Goal: Task Accomplishment & Management: Use online tool/utility

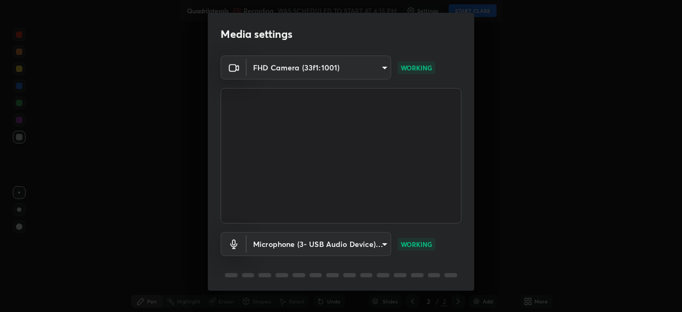
scroll to position [38, 0]
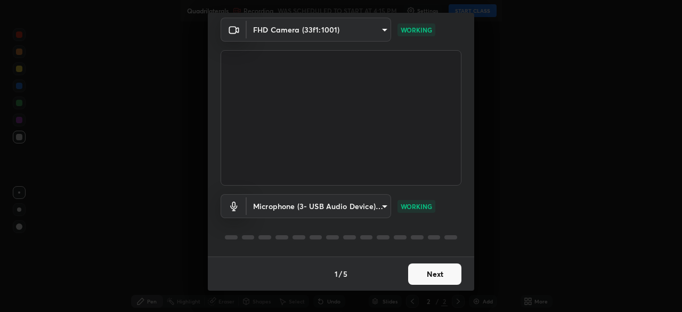
click at [432, 268] on button "Next" at bounding box center [434, 273] width 53 height 21
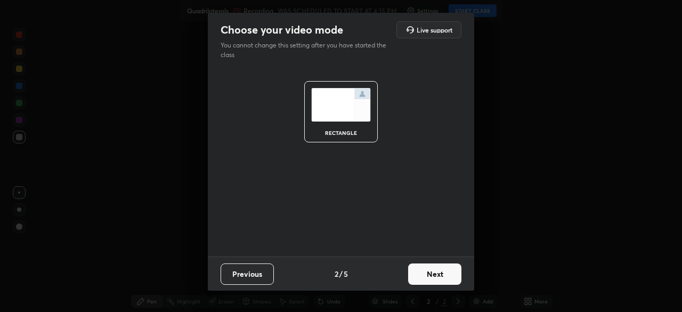
scroll to position [0, 0]
click at [430, 272] on button "Next" at bounding box center [434, 273] width 53 height 21
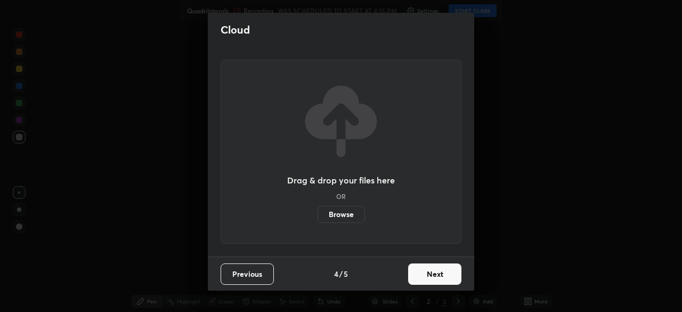
click at [430, 273] on button "Next" at bounding box center [434, 273] width 53 height 21
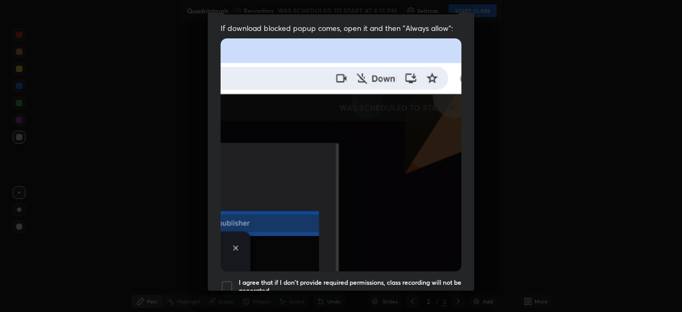
scroll to position [255, 0]
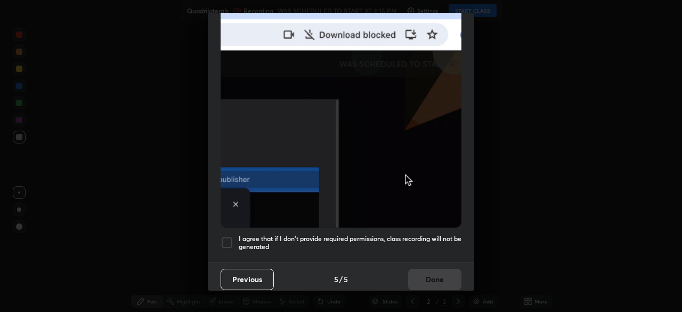
click at [234, 239] on div "I agree that if I don't provide required permissions, class recording will not …" at bounding box center [340, 242] width 241 height 13
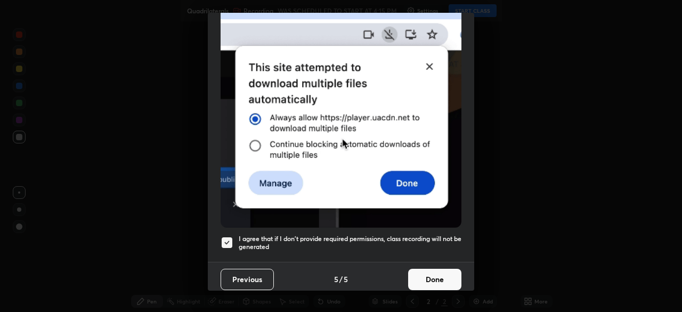
click at [423, 275] on button "Done" at bounding box center [434, 278] width 53 height 21
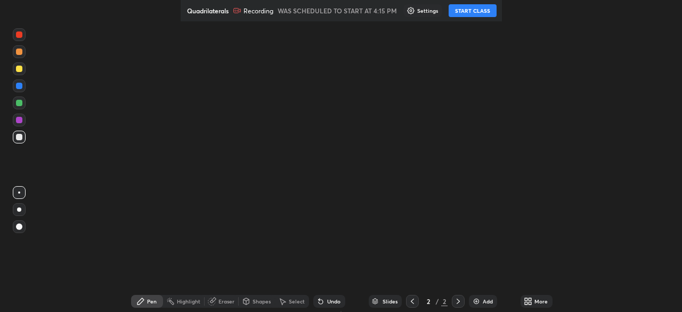
click at [477, 14] on button "START CLASS" at bounding box center [472, 10] width 48 height 13
click at [477, 13] on button "START CLASS" at bounding box center [472, 10] width 48 height 13
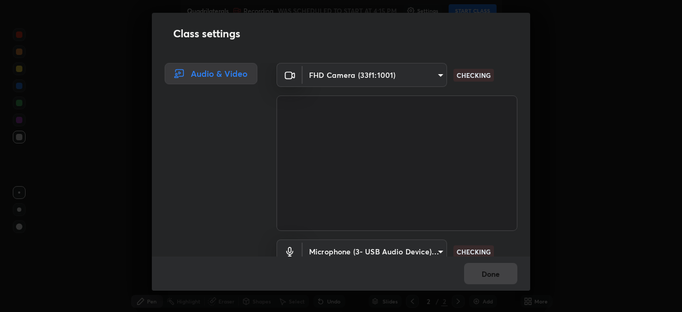
click at [473, 12] on div "Class settings Audio & Video FHD Camera (33f1:1001) 00cb52ea7dbc067a4e9eba70c98…" at bounding box center [341, 156] width 682 height 312
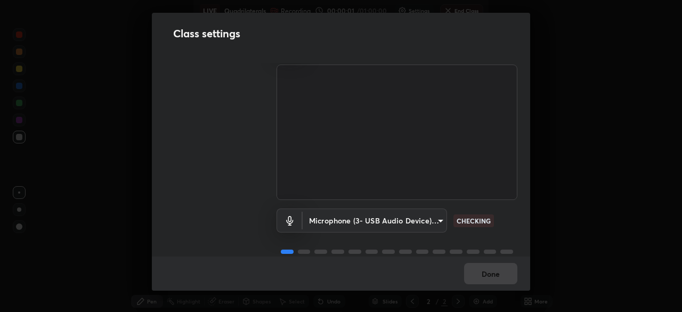
scroll to position [48, 0]
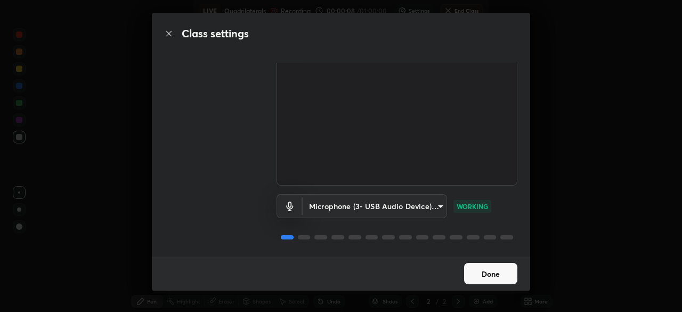
click at [507, 272] on button "Done" at bounding box center [490, 273] width 53 height 21
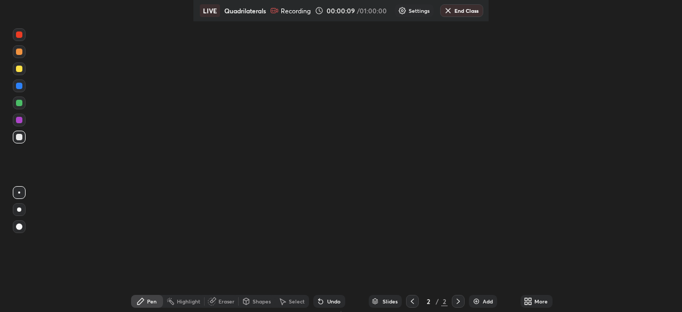
click at [483, 295] on div "Add" at bounding box center [483, 301] width 28 height 13
click at [477, 300] on img at bounding box center [476, 301] width 9 height 9
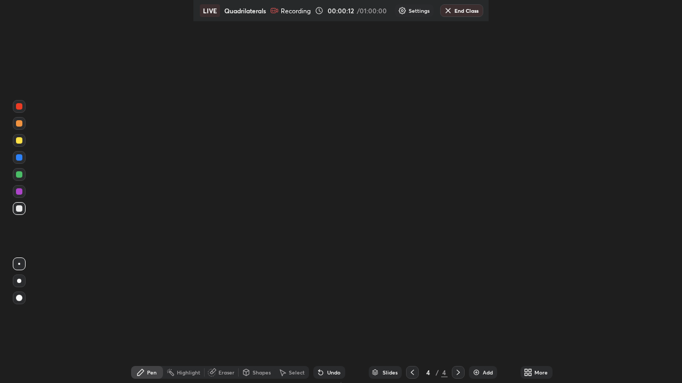
click at [475, 345] on div "Setting up your live class" at bounding box center [341, 191] width 682 height 383
click at [475, 367] on div "Add" at bounding box center [483, 372] width 28 height 13
click at [483, 369] on div "Add" at bounding box center [483, 372] width 28 height 13
click at [483, 373] on div "Add" at bounding box center [488, 372] width 10 height 5
click at [485, 373] on div "Add" at bounding box center [488, 372] width 10 height 5
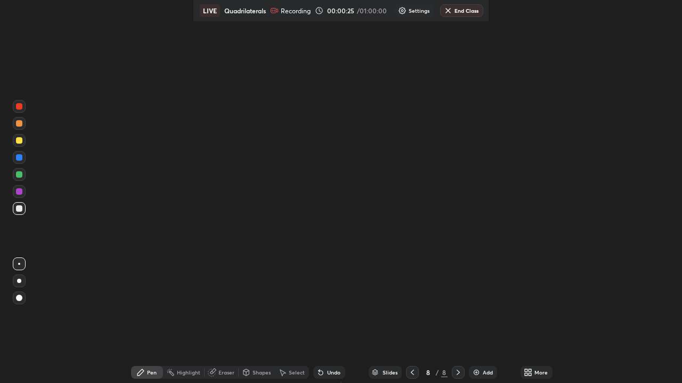
click at [524, 373] on icon at bounding box center [528, 373] width 9 height 9
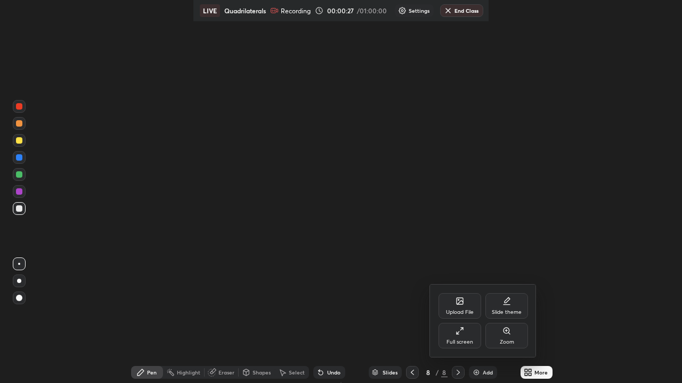
click at [476, 371] on div at bounding box center [341, 191] width 682 height 383
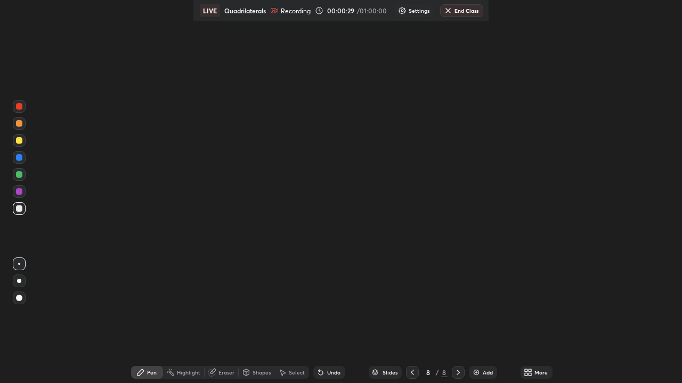
click at [478, 372] on img at bounding box center [476, 373] width 9 height 9
click at [474, 374] on img at bounding box center [476, 373] width 9 height 9
click at [525, 371] on icon at bounding box center [526, 371] width 3 height 3
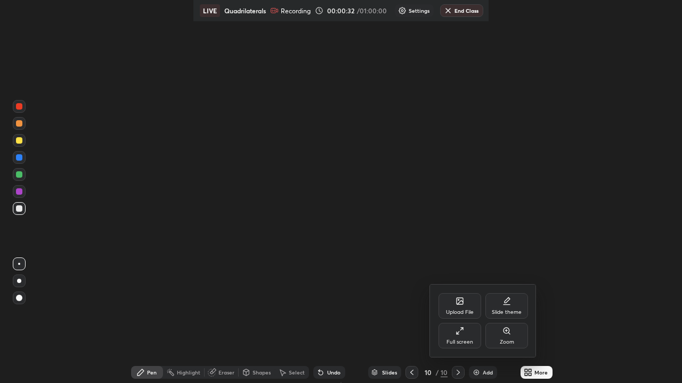
click at [468, 308] on div "Upload File" at bounding box center [459, 306] width 43 height 26
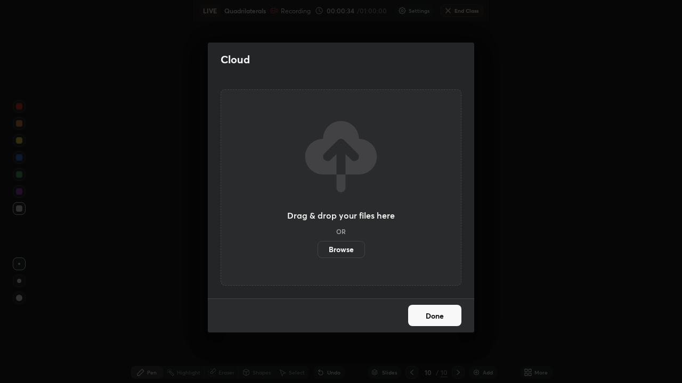
click at [351, 249] on label "Browse" at bounding box center [340, 249] width 47 height 17
click at [317, 249] on input "Browse" at bounding box center [317, 249] width 0 height 17
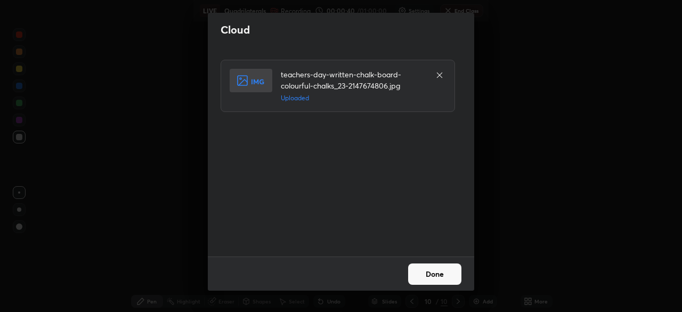
click at [447, 269] on button "Done" at bounding box center [434, 273] width 53 height 21
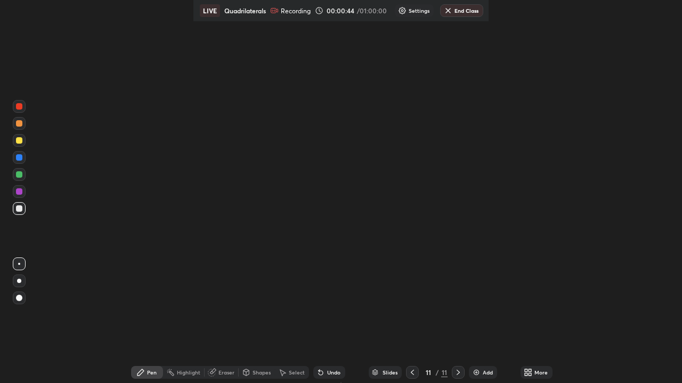
click at [410, 345] on div "Setting up your live class" at bounding box center [341, 191] width 682 height 383
click at [409, 342] on div "Setting up your live class" at bounding box center [341, 191] width 682 height 383
click at [411, 373] on icon at bounding box center [412, 373] width 9 height 9
click at [411, 370] on icon at bounding box center [412, 373] width 9 height 9
click at [412, 371] on icon at bounding box center [412, 372] width 3 height 5
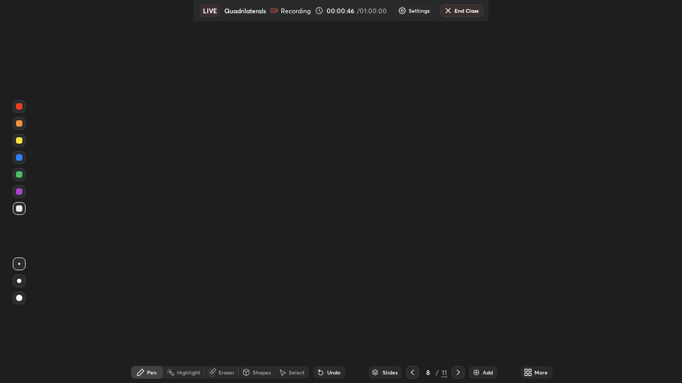
click at [411, 373] on icon at bounding box center [412, 372] width 3 height 5
click at [411, 371] on icon at bounding box center [412, 373] width 9 height 9
click at [411, 373] on icon at bounding box center [412, 373] width 9 height 9
click at [410, 372] on icon at bounding box center [412, 373] width 9 height 9
click at [411, 374] on icon at bounding box center [412, 373] width 9 height 9
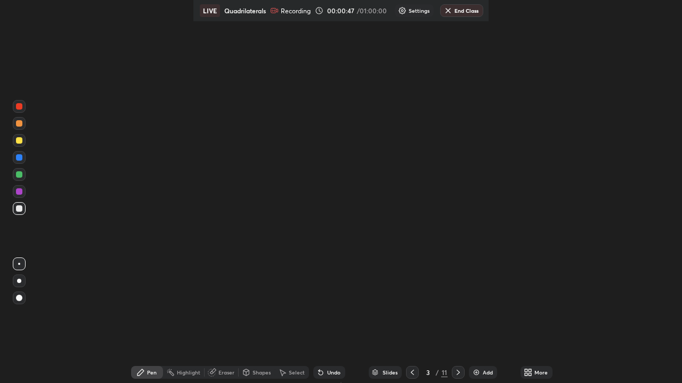
click at [411, 373] on icon at bounding box center [412, 373] width 9 height 9
click at [410, 371] on icon at bounding box center [412, 373] width 9 height 9
click at [410, 370] on icon at bounding box center [412, 373] width 9 height 9
click at [411, 372] on icon at bounding box center [412, 372] width 3 height 5
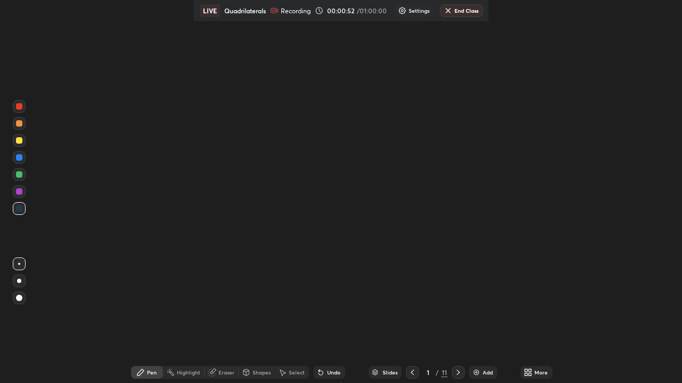
click at [460, 368] on div at bounding box center [458, 372] width 13 height 13
click at [534, 373] on div "More" at bounding box center [540, 372] width 13 height 5
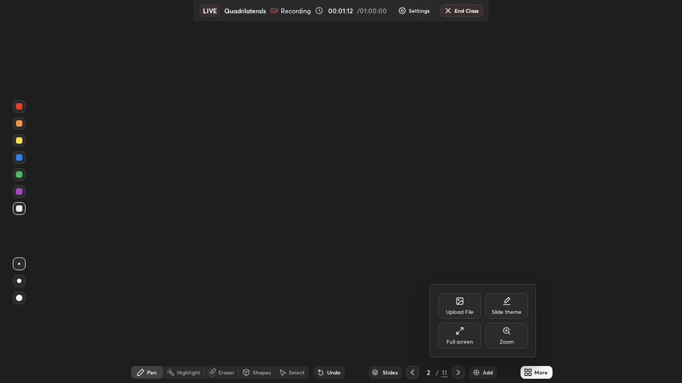
click at [167, 371] on div at bounding box center [341, 191] width 682 height 383
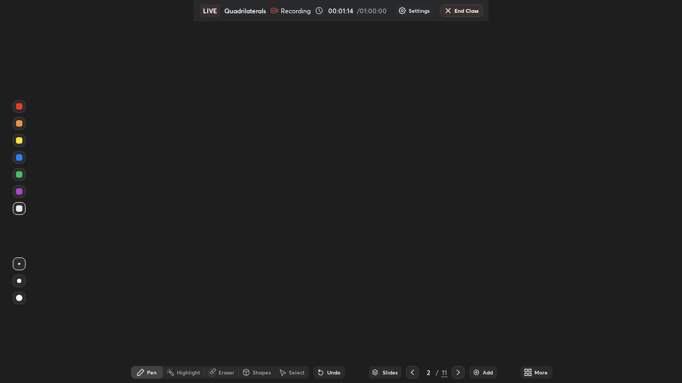
click at [23, 292] on div at bounding box center [19, 298] width 13 height 13
click at [19, 107] on div at bounding box center [19, 106] width 6 height 6
click at [20, 207] on div at bounding box center [19, 209] width 6 height 6
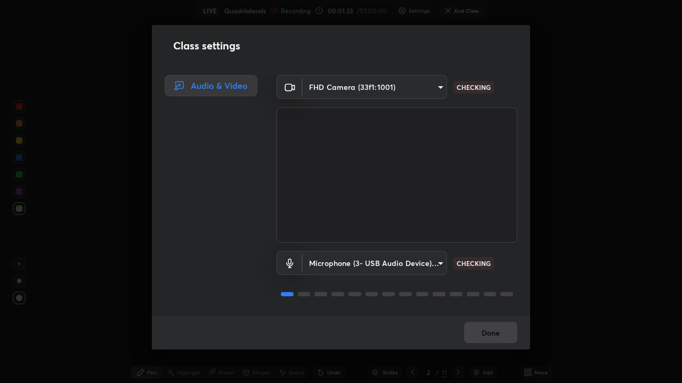
click at [479, 327] on div "Done" at bounding box center [341, 333] width 378 height 34
click at [480, 333] on div "Done" at bounding box center [341, 333] width 378 height 34
click at [484, 330] on div "Done" at bounding box center [341, 333] width 378 height 34
click at [484, 334] on div "Done" at bounding box center [341, 333] width 378 height 34
click at [431, 84] on body "Erase all LIVE Quadrilaterals Recording 00:01:25 / 01:00:00 Settings End Class …" at bounding box center [341, 191] width 682 height 383
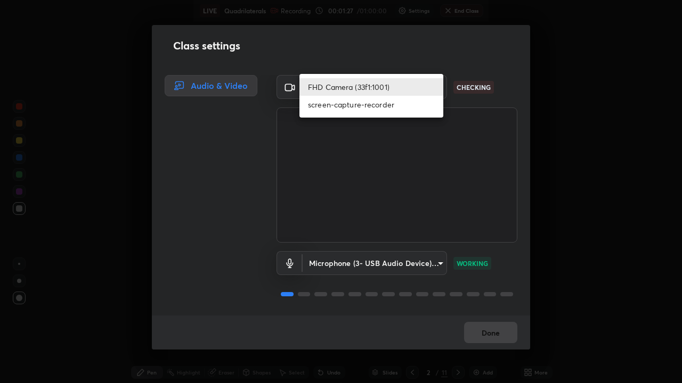
click at [470, 325] on div at bounding box center [341, 191] width 682 height 383
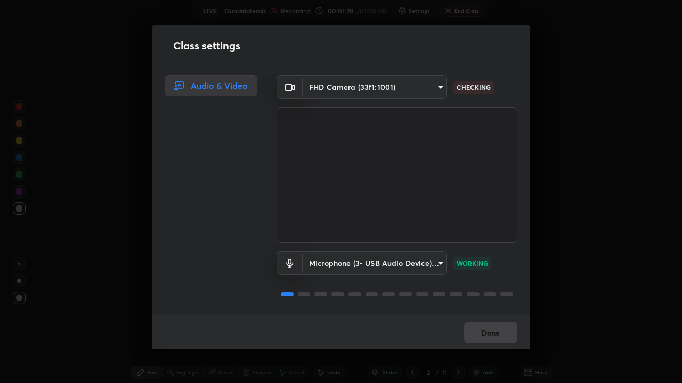
click at [475, 326] on div "FHD Camera (33f1:1001) screen-capture-recorder" at bounding box center [341, 191] width 682 height 383
click at [478, 332] on div "Done" at bounding box center [341, 333] width 378 height 34
click at [436, 90] on body "Erase all LIVE Quadrilaterals Recording 00:01:29 / 01:00:00 Settings End Class …" at bounding box center [341, 191] width 682 height 383
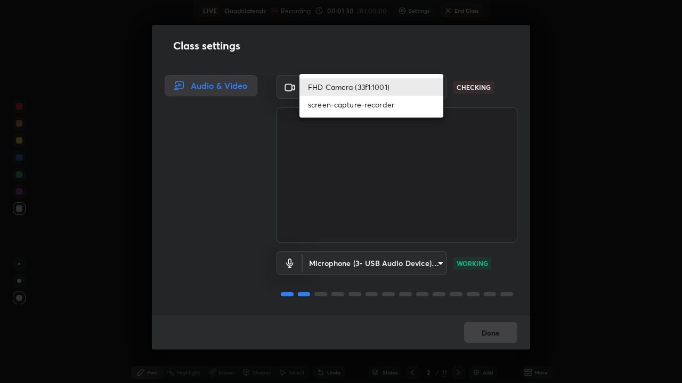
click at [391, 107] on li "screen-capture-recorder" at bounding box center [371, 105] width 144 height 18
type input "eebad28c9031c4d8511c7dee54c9f1bd45649b94521343e00e3b30b108420f3f"
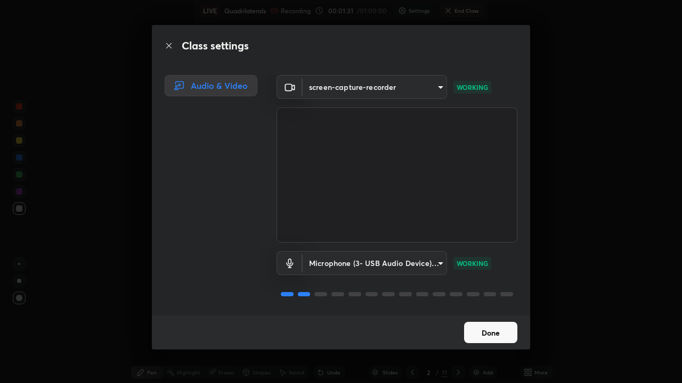
click at [432, 93] on body "Erase all LIVE Quadrilaterals Recording 00:01:31 / 01:00:00 Settings End Class …" at bounding box center [341, 191] width 682 height 383
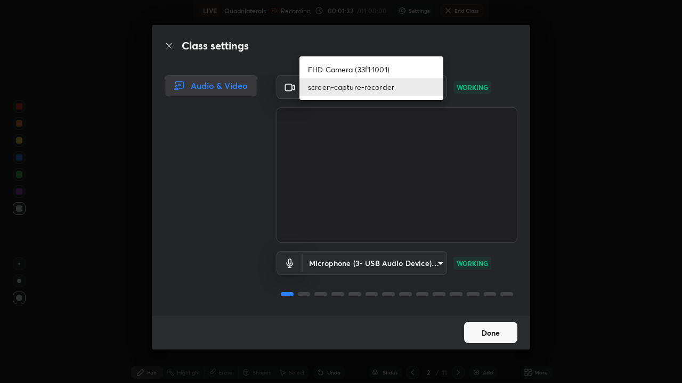
click at [481, 328] on div at bounding box center [341, 191] width 682 height 383
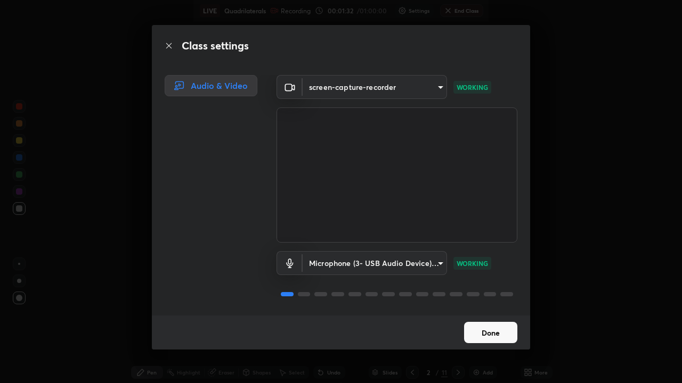
click at [478, 333] on div "FHD Camera (33f1:1001) screen-capture-recorder" at bounding box center [341, 191] width 682 height 383
click at [477, 331] on button "Done" at bounding box center [490, 332] width 53 height 21
click at [433, 88] on body "Erase all LIVE Quadrilaterals Recording 00:01:45 / 01:00:00 Settings End Class …" at bounding box center [341, 191] width 682 height 383
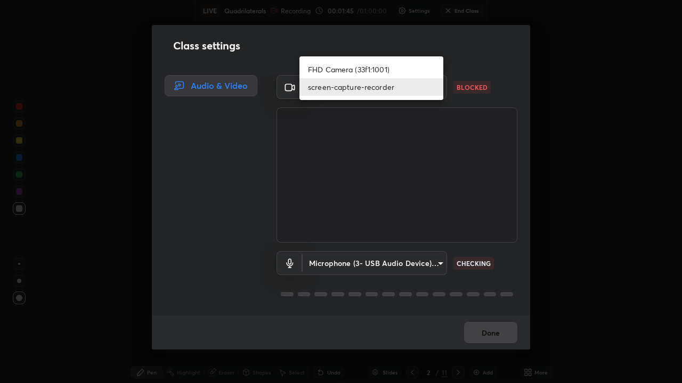
click at [385, 68] on li "FHD Camera (33f1:1001)" at bounding box center [371, 70] width 144 height 18
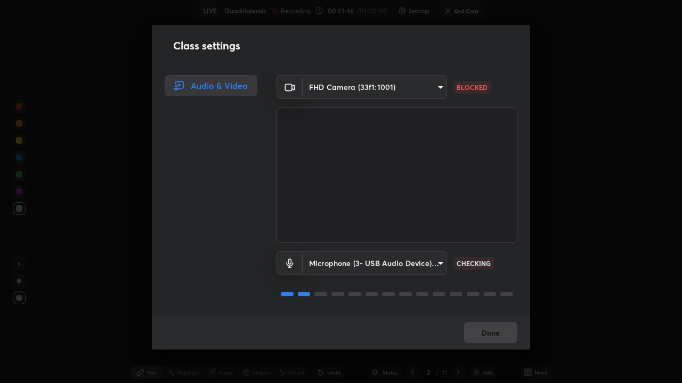
click at [431, 88] on body "Erase all LIVE Quadrilaterals Recording 00:01:46 / 01:00:00 Settings End Class …" at bounding box center [341, 191] width 682 height 383
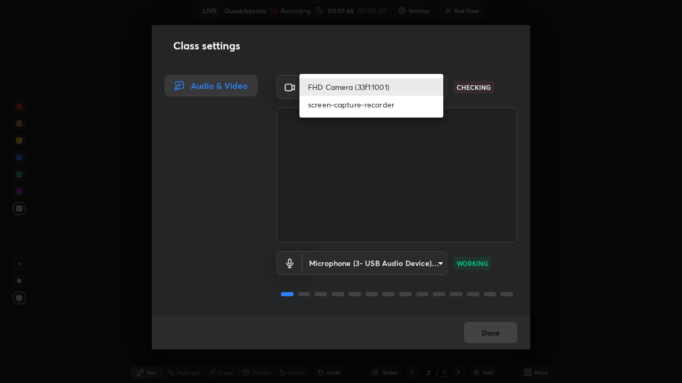
click at [379, 87] on li "FHD Camera (33f1:1001)" at bounding box center [371, 87] width 144 height 18
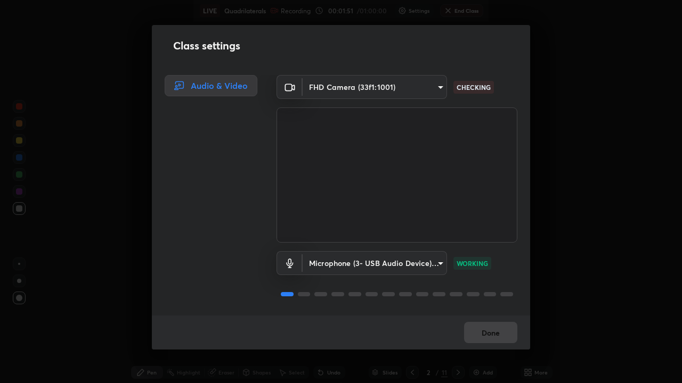
click at [419, 86] on body "Erase all LIVE Quadrilaterals Recording 00:01:51 / 01:00:00 Settings End Class …" at bounding box center [341, 191] width 682 height 383
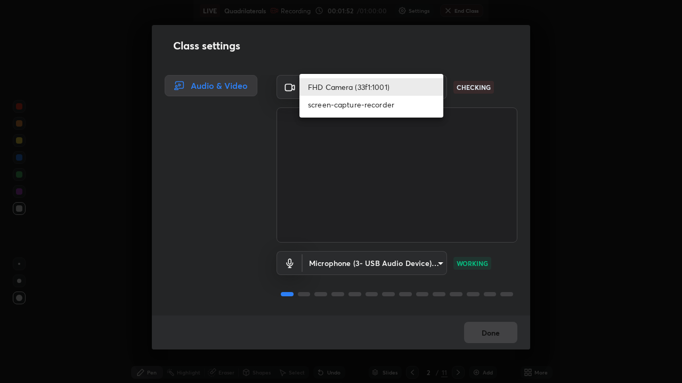
click at [375, 109] on li "screen-capture-recorder" at bounding box center [371, 105] width 144 height 18
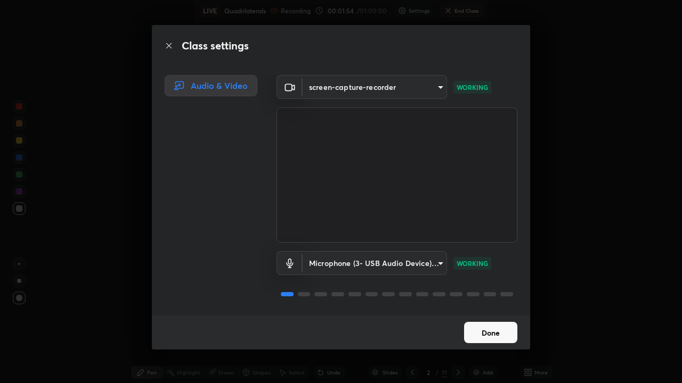
click at [431, 91] on body "Erase all LIVE Quadrilaterals Recording 00:01:54 / 01:00:00 Settings End Class …" at bounding box center [341, 191] width 682 height 383
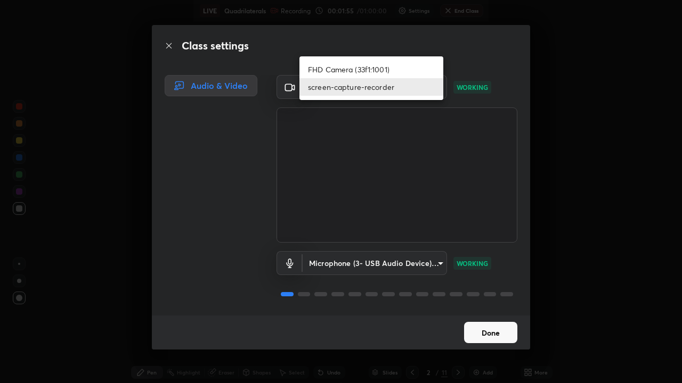
click at [427, 73] on li "FHD Camera (33f1:1001)" at bounding box center [371, 70] width 144 height 18
type input "00cb52ea7dbc067a4e9eba70c986ec13a5c87d59f38709f4e6374cce52915b34"
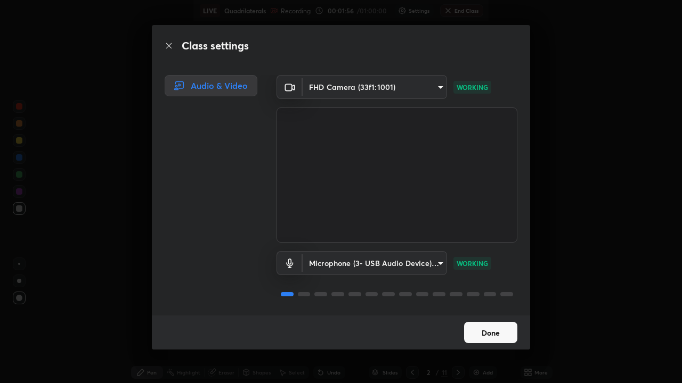
click at [500, 336] on button "Done" at bounding box center [490, 332] width 53 height 21
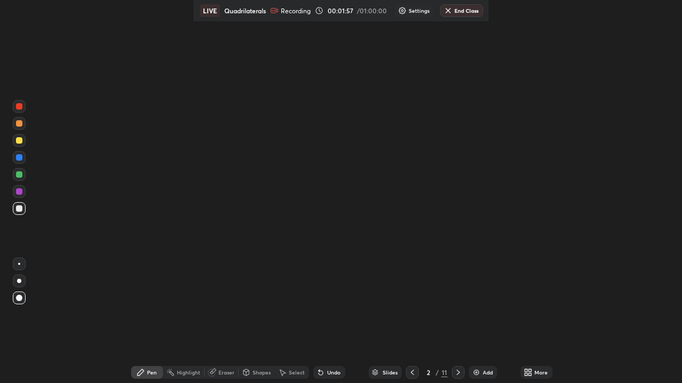
click at [534, 373] on div "More" at bounding box center [540, 372] width 13 height 5
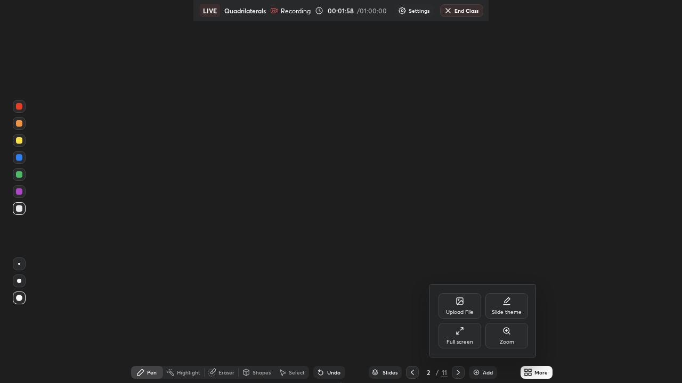
click at [469, 337] on div "Full screen" at bounding box center [459, 336] width 43 height 26
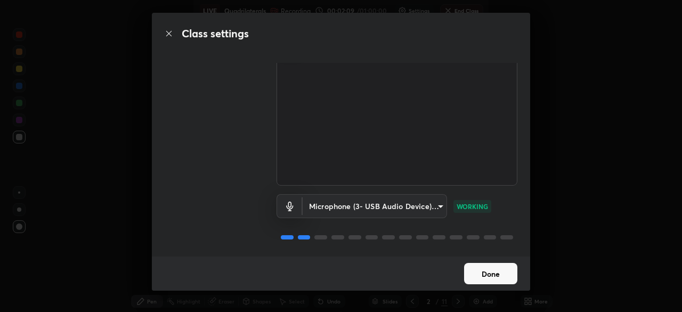
click at [494, 275] on button "Done" at bounding box center [490, 273] width 53 height 21
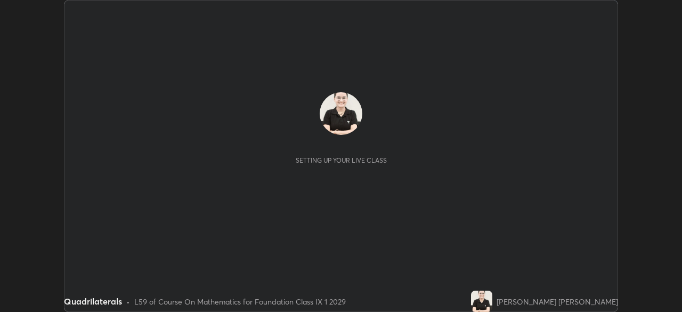
scroll to position [312, 681]
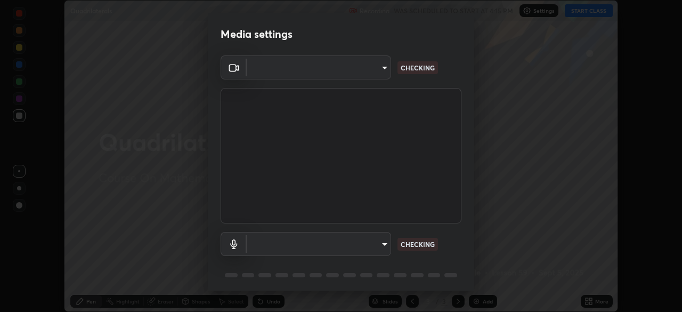
type input "00cb52ea7dbc067a4e9eba70c986ec13a5c87d59f38709f4e6374cce52915b34"
click at [384, 244] on body "Erase all Quadrilaterals Recording WAS SCHEDULED TO START AT 4:15 PM Settings S…" at bounding box center [341, 156] width 682 height 312
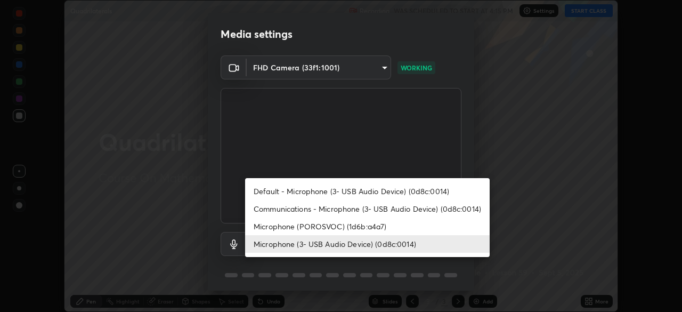
click at [373, 242] on li "Microphone (3- USB Audio Device) (0d8c:0014)" at bounding box center [367, 244] width 244 height 18
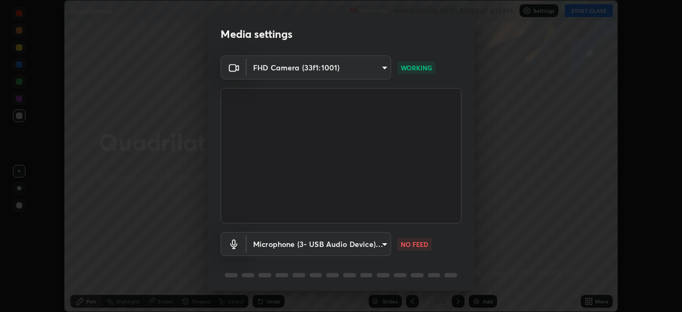
click at [378, 240] on body "Erase all Quadrilaterals Recording WAS SCHEDULED TO START AT 4:15 PM Settings S…" at bounding box center [341, 156] width 682 height 312
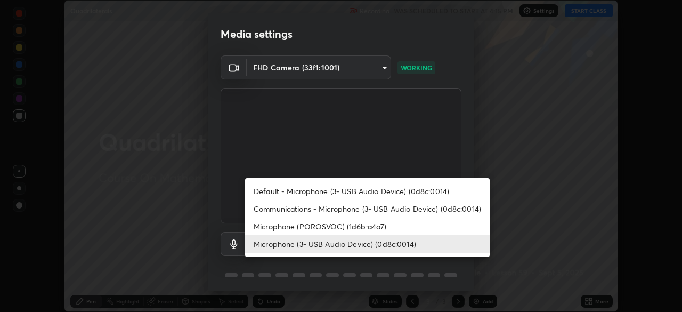
click at [374, 228] on li "Microphone (POROSVOC) (1d6b:a4a7)" at bounding box center [367, 226] width 244 height 18
type input "487730eeffc7e68febcfc59216f272249e206279338cbee7dee3ede014ef9e6e"
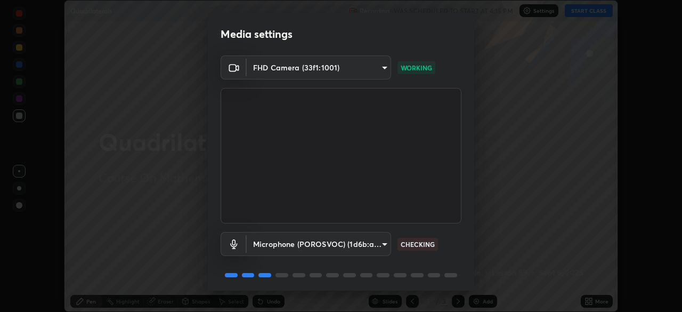
scroll to position [38, 0]
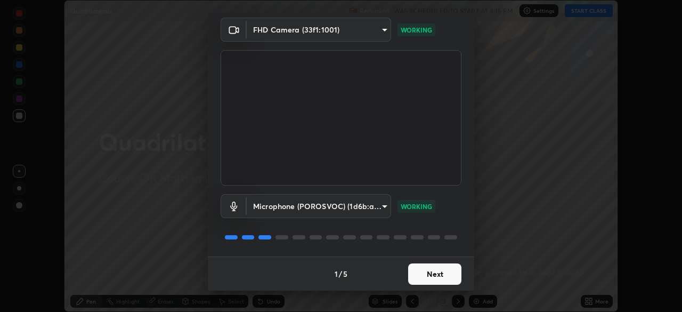
click at [424, 270] on button "Next" at bounding box center [434, 273] width 53 height 21
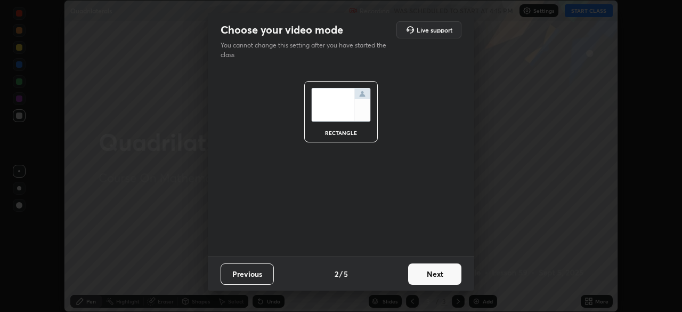
scroll to position [0, 0]
click at [425, 274] on button "Next" at bounding box center [434, 273] width 53 height 21
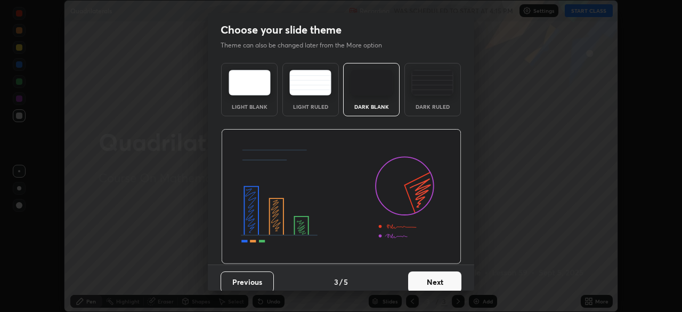
click at [423, 275] on button "Next" at bounding box center [434, 281] width 53 height 21
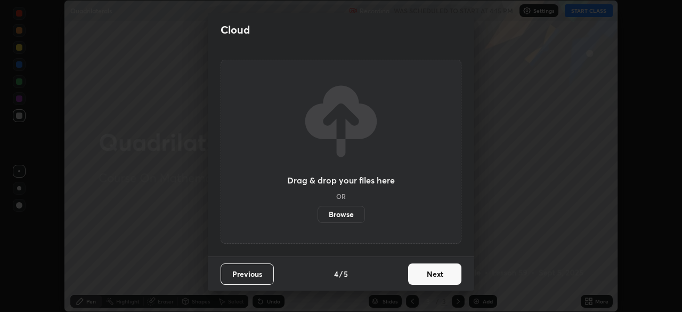
click at [352, 213] on label "Browse" at bounding box center [340, 214] width 47 height 17
click at [317, 213] on input "Browse" at bounding box center [317, 214] width 0 height 17
click at [427, 272] on button "Next" at bounding box center [434, 273] width 53 height 21
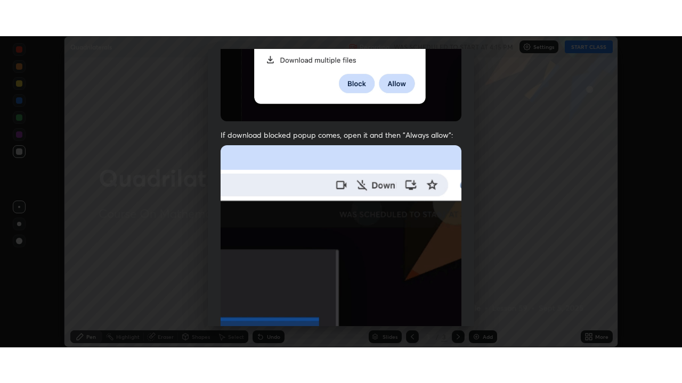
scroll to position [255, 0]
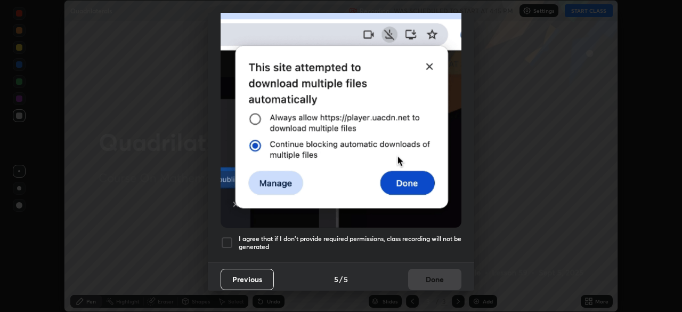
click at [373, 236] on h5 "I agree that if I don't provide required permissions, class recording will not …" at bounding box center [350, 242] width 223 height 17
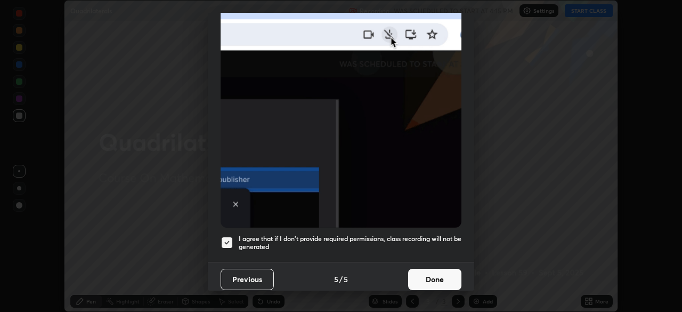
click at [416, 268] on button "Done" at bounding box center [434, 278] width 53 height 21
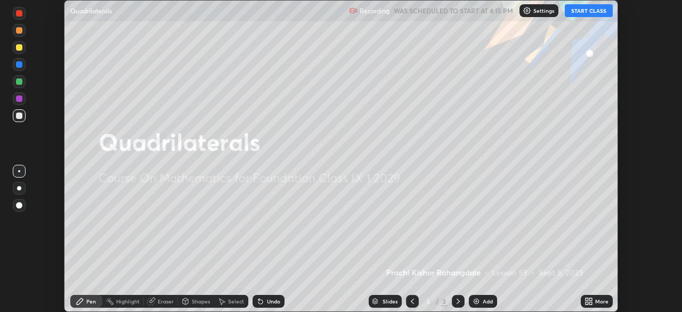
click at [588, 11] on button "START CLASS" at bounding box center [589, 10] width 48 height 13
click at [586, 299] on icon at bounding box center [586, 299] width 3 height 3
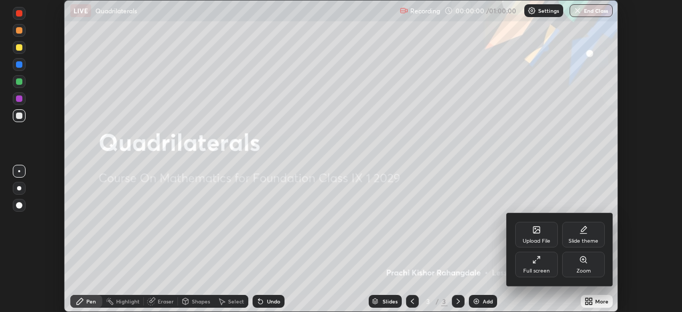
click at [544, 262] on div "Full screen" at bounding box center [536, 264] width 43 height 26
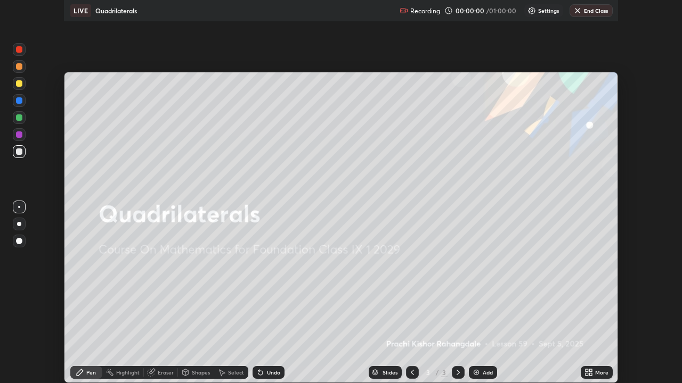
scroll to position [383, 682]
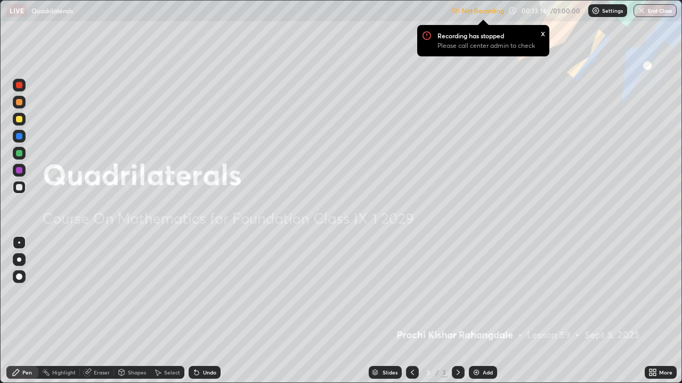
click at [607, 11] on p "Settings" at bounding box center [612, 10] width 21 height 5
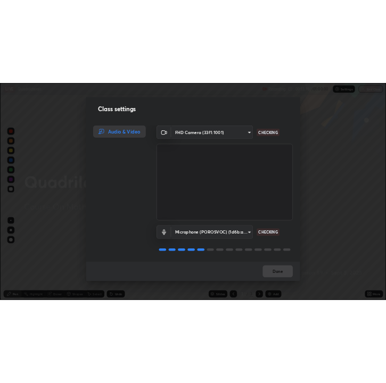
scroll to position [1, 0]
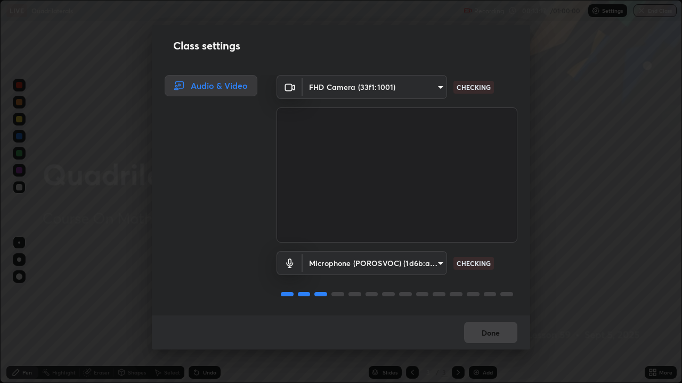
click at [488, 311] on div "Done" at bounding box center [341, 333] width 378 height 34
click at [492, 311] on div "Done" at bounding box center [341, 333] width 378 height 34
click at [502, 311] on button "Done" at bounding box center [490, 332] width 53 height 21
click at [499, 311] on button "Done" at bounding box center [490, 332] width 53 height 21
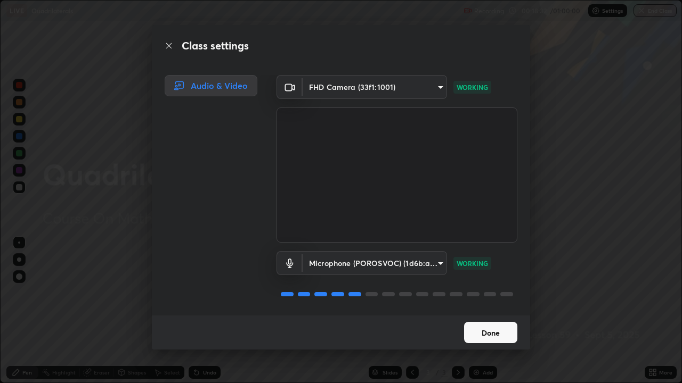
click at [495, 311] on button "Done" at bounding box center [490, 332] width 53 height 21
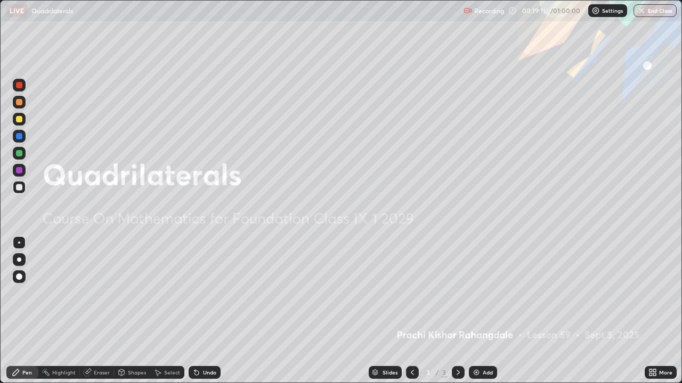
click at [484, 311] on div "Add" at bounding box center [488, 372] width 10 height 5
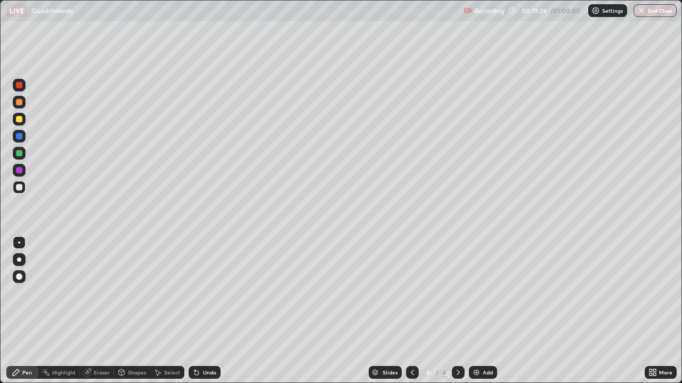
click at [21, 137] on div at bounding box center [19, 136] width 6 height 6
click at [197, 311] on icon at bounding box center [196, 373] width 9 height 9
click at [195, 311] on icon at bounding box center [196, 373] width 4 height 4
click at [220, 311] on div "Slides 4 / 4 Add" at bounding box center [432, 372] width 424 height 21
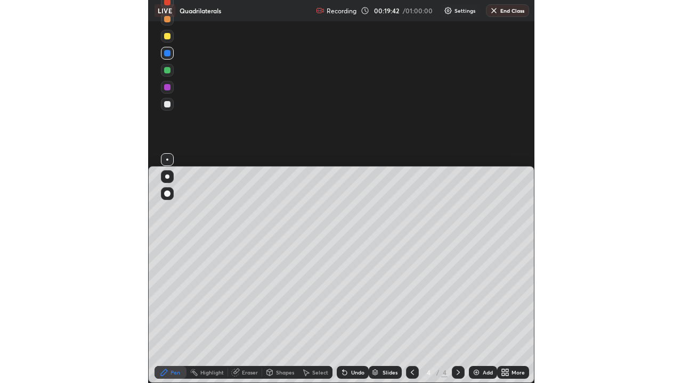
scroll to position [52876, 52874]
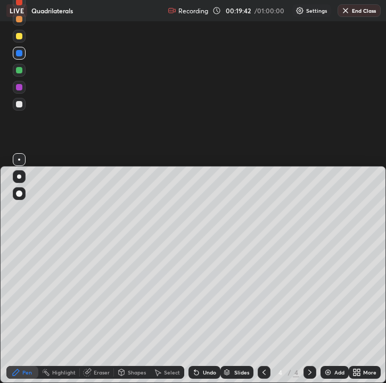
click at [195, 311] on icon at bounding box center [196, 373] width 4 height 4
click at [194, 311] on icon at bounding box center [196, 373] width 4 height 4
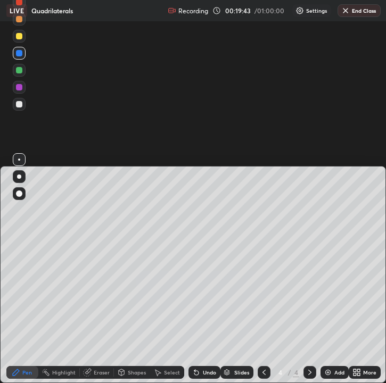
click at [194, 311] on icon at bounding box center [196, 373] width 4 height 4
click at [199, 311] on icon at bounding box center [196, 373] width 9 height 9
click at [198, 311] on icon at bounding box center [196, 373] width 9 height 9
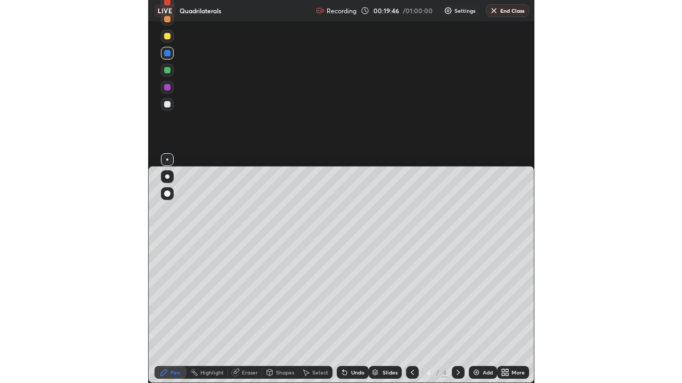
scroll to position [383, 682]
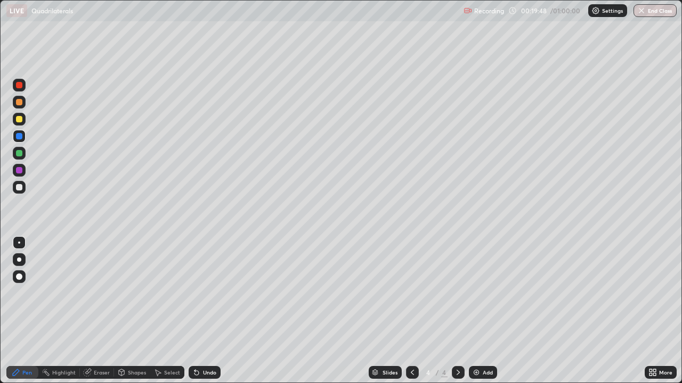
click at [208, 311] on div "Undo" at bounding box center [209, 372] width 13 height 5
click at [209, 311] on div "Undo" at bounding box center [209, 372] width 13 height 5
click at [208, 311] on div "Undo" at bounding box center [209, 372] width 13 height 5
click at [206, 311] on div "Undo" at bounding box center [209, 372] width 13 height 5
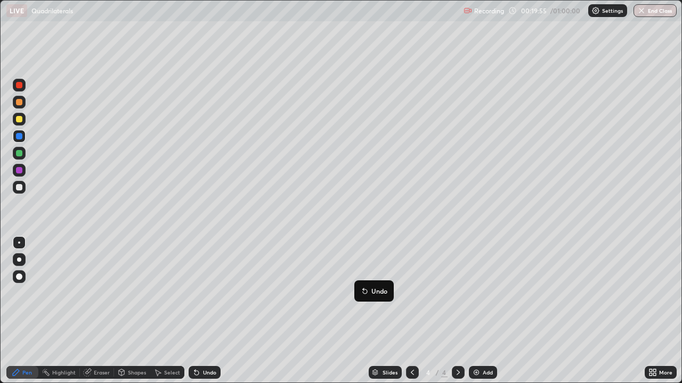
click at [199, 311] on div "Undo" at bounding box center [205, 372] width 32 height 13
click at [195, 311] on icon at bounding box center [196, 373] width 4 height 4
click at [128, 311] on div "Shapes" at bounding box center [137, 372] width 18 height 5
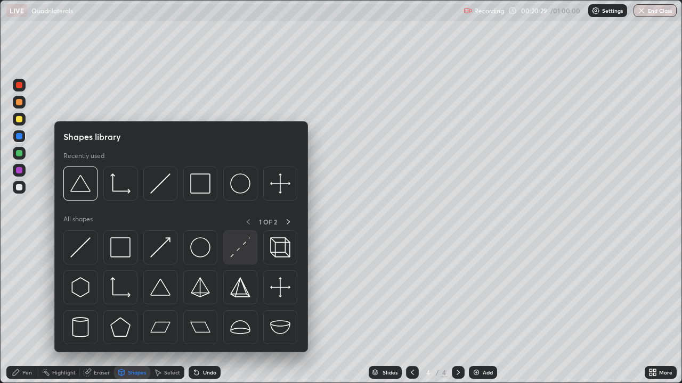
click at [237, 249] on img at bounding box center [240, 248] width 20 height 20
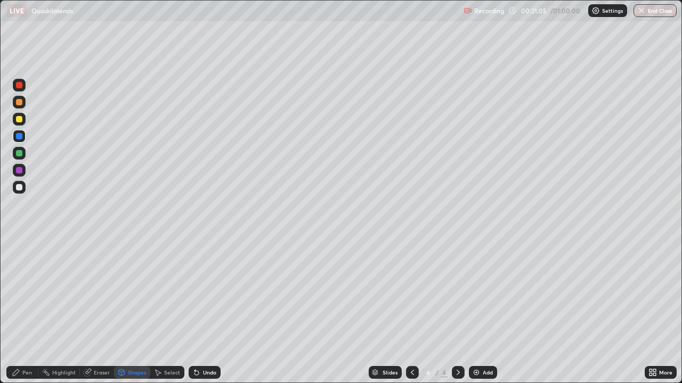
click at [200, 311] on div "Undo" at bounding box center [205, 372] width 32 height 13
click at [203, 311] on div "Undo" at bounding box center [209, 372] width 13 height 5
click at [25, 311] on div "Pen" at bounding box center [27, 372] width 10 height 5
click at [132, 311] on div "Shapes" at bounding box center [137, 372] width 18 height 5
click at [32, 311] on div "Pen" at bounding box center [22, 372] width 32 height 13
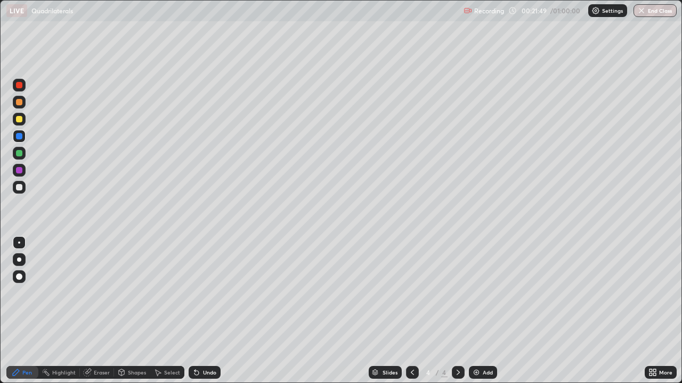
click at [131, 311] on div "Shapes" at bounding box center [132, 372] width 36 height 13
click at [207, 311] on div "Undo" at bounding box center [209, 372] width 13 height 5
click at [207, 311] on div "Undo" at bounding box center [205, 372] width 32 height 13
click at [203, 311] on div "Undo" at bounding box center [209, 372] width 13 height 5
click at [207, 311] on div "Undo" at bounding box center [205, 372] width 32 height 13
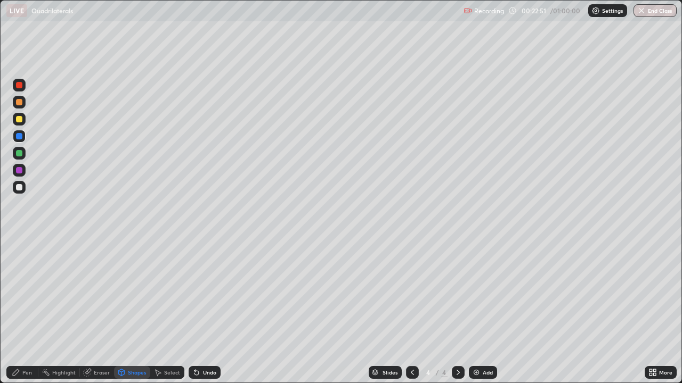
click at [194, 311] on icon at bounding box center [194, 370] width 1 height 1
click at [199, 311] on div "Undo" at bounding box center [205, 372] width 32 height 13
click at [203, 311] on div "Undo" at bounding box center [205, 372] width 32 height 13
click at [211, 311] on div "Undo" at bounding box center [205, 372] width 32 height 13
click at [210, 311] on div "Undo" at bounding box center [205, 372] width 32 height 13
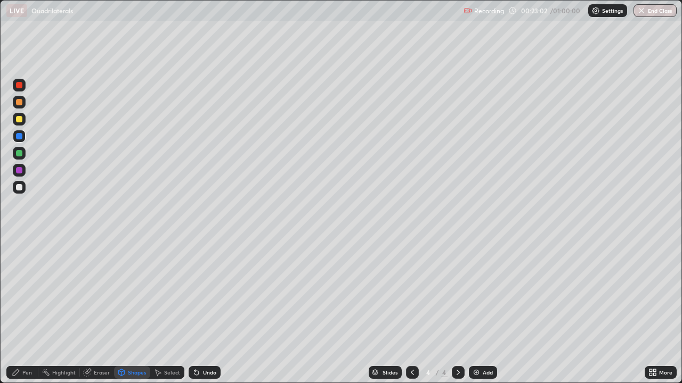
click at [211, 311] on div "Undo" at bounding box center [205, 372] width 32 height 13
click at [207, 311] on div "Undo" at bounding box center [209, 372] width 13 height 5
click at [121, 311] on icon at bounding box center [122, 372] width 6 height 2
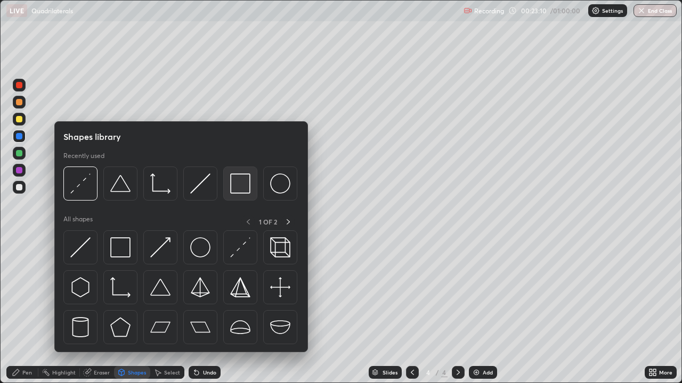
click at [243, 184] on img at bounding box center [240, 184] width 20 height 20
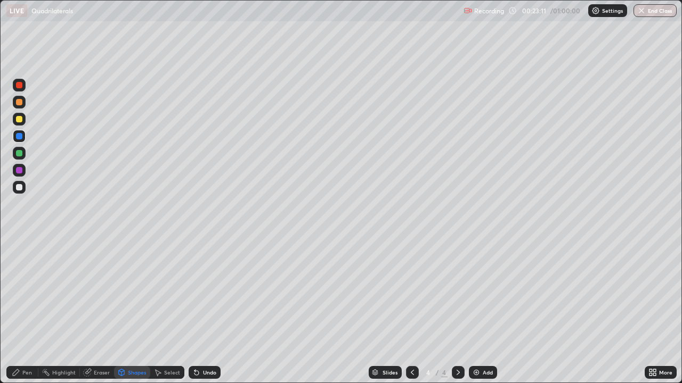
click at [129, 311] on div "Shapes" at bounding box center [137, 372] width 18 height 5
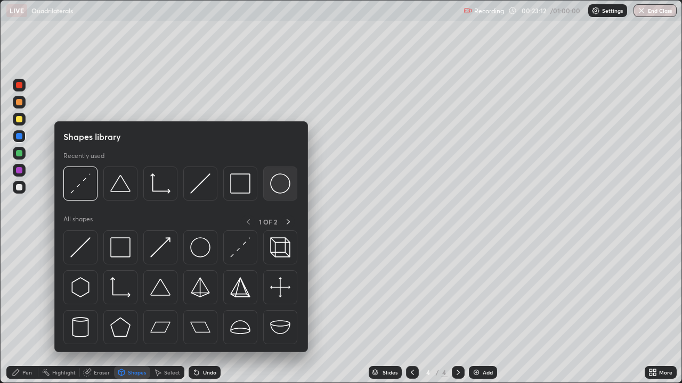
click at [271, 181] on img at bounding box center [280, 184] width 20 height 20
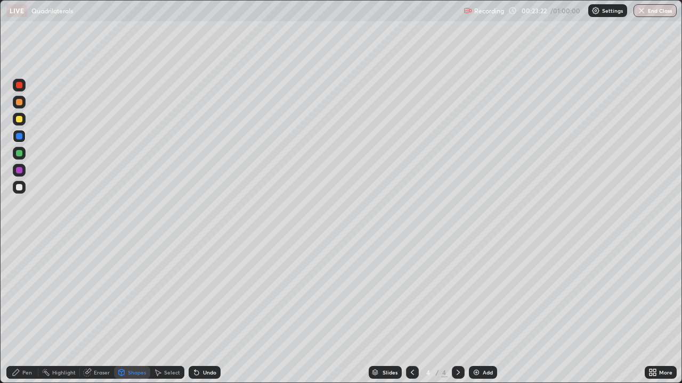
click at [132, 311] on div "Shapes" at bounding box center [132, 372] width 36 height 13
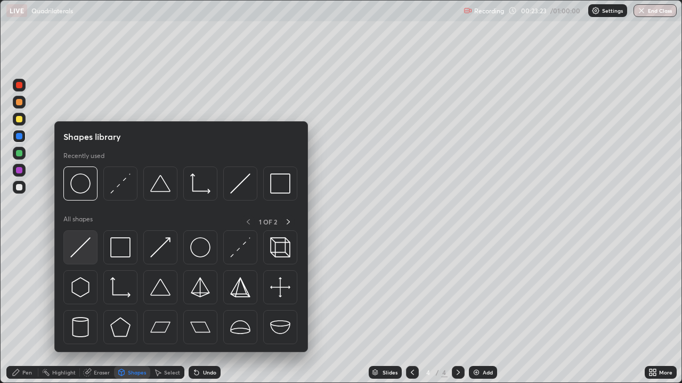
click at [83, 247] on img at bounding box center [80, 248] width 20 height 20
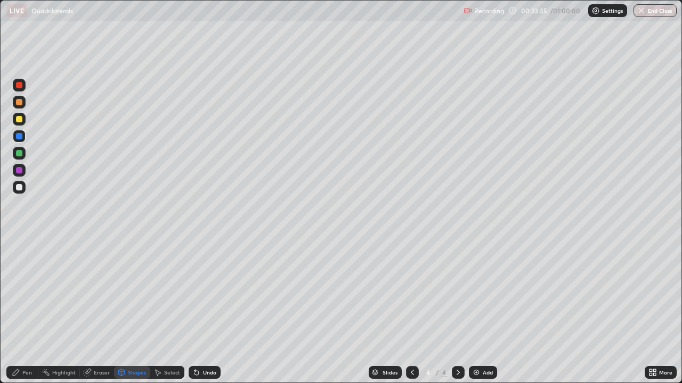
click at [197, 311] on icon at bounding box center [196, 373] width 4 height 4
click at [201, 311] on div "Undo" at bounding box center [205, 372] width 32 height 13
click at [203, 311] on div "Undo" at bounding box center [209, 372] width 13 height 5
click at [201, 311] on div "Undo" at bounding box center [205, 372] width 32 height 13
click at [200, 311] on div "Undo" at bounding box center [205, 372] width 32 height 13
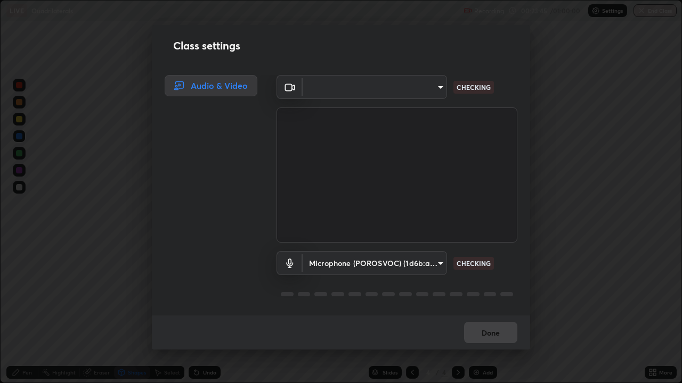
click at [201, 311] on div "Class settings Audio & Video ​ 00cb52ea7dbc067a4e9eba70c986ec13a5c87d59f38709f4…" at bounding box center [341, 191] width 682 height 383
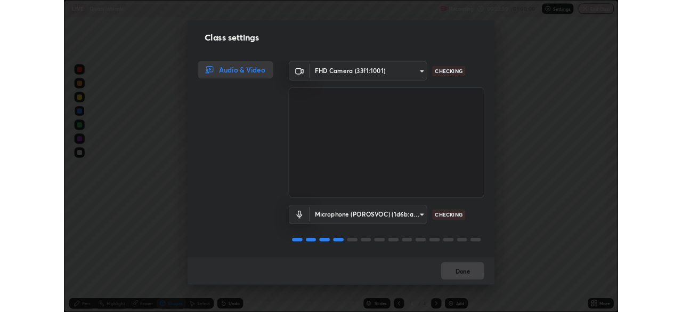
scroll to position [0, 0]
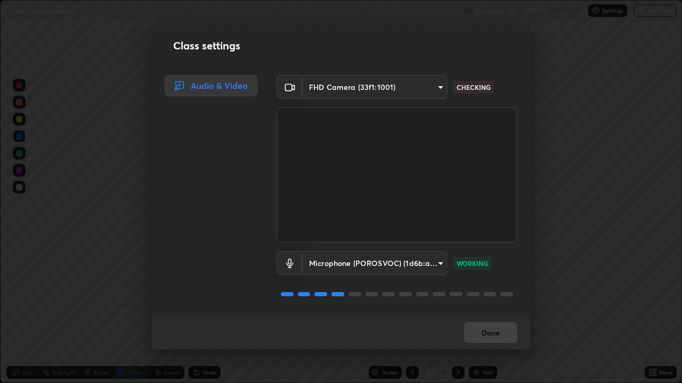
click at [497, 311] on div "Done" at bounding box center [341, 333] width 378 height 34
click at [503, 311] on div "Done" at bounding box center [341, 333] width 378 height 34
click at [510, 311] on div "Done" at bounding box center [341, 333] width 378 height 34
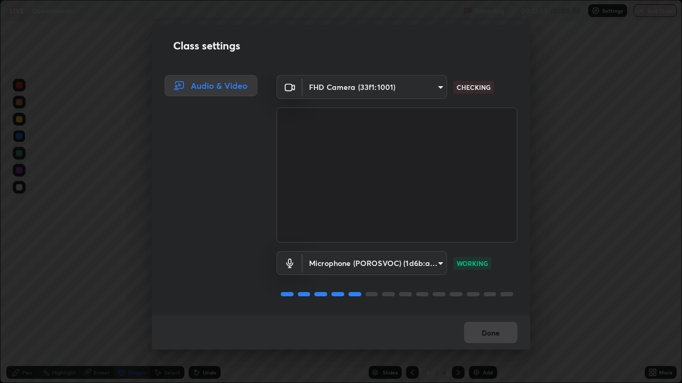
click at [511, 311] on div "Done" at bounding box center [341, 333] width 378 height 34
click at [503, 311] on div "Done" at bounding box center [341, 333] width 378 height 34
click at [499, 311] on div "Done" at bounding box center [341, 333] width 378 height 34
click at [496, 311] on button "Done" at bounding box center [490, 332] width 53 height 21
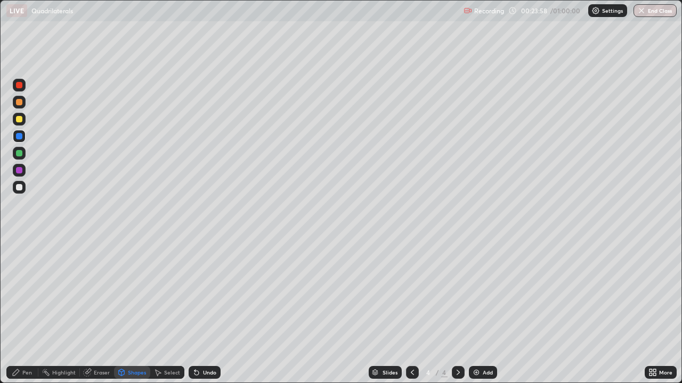
click at [200, 311] on div "Undo" at bounding box center [205, 372] width 32 height 13
click at [126, 311] on div "Shapes" at bounding box center [132, 372] width 36 height 13
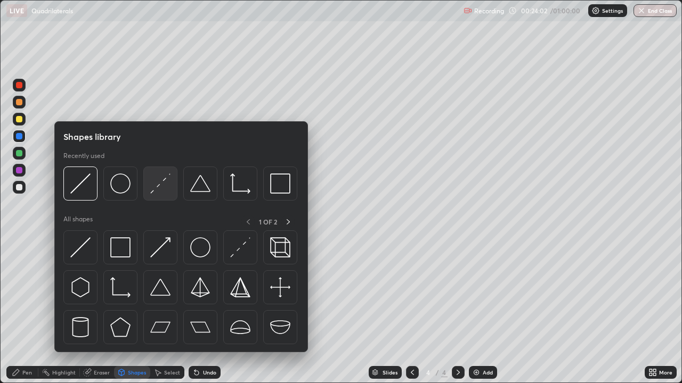
click at [164, 191] on img at bounding box center [160, 184] width 20 height 20
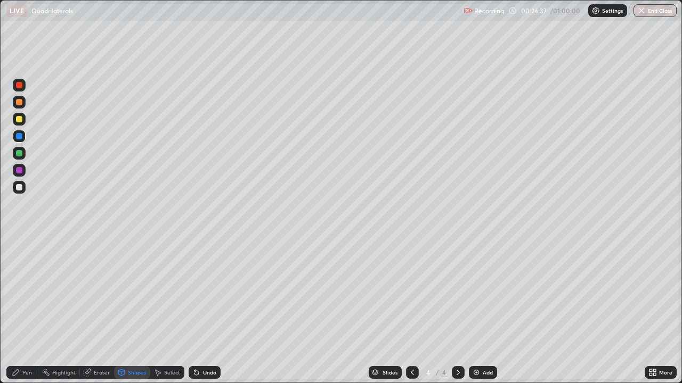
click at [205, 311] on div "Undo" at bounding box center [209, 372] width 13 height 5
click at [199, 311] on div "Undo" at bounding box center [205, 372] width 32 height 13
click at [194, 311] on icon at bounding box center [194, 370] width 1 height 1
click at [206, 311] on div "Undo" at bounding box center [202, 372] width 36 height 21
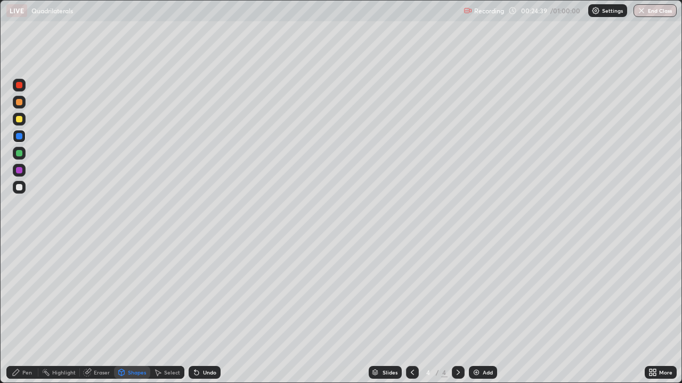
click at [216, 311] on div "Undo" at bounding box center [205, 372] width 32 height 13
click at [212, 311] on div "Undo" at bounding box center [205, 372] width 32 height 13
click at [202, 311] on div "Undo" at bounding box center [205, 372] width 32 height 13
click at [210, 311] on div "Undo" at bounding box center [205, 372] width 32 height 13
click at [19, 168] on div at bounding box center [19, 170] width 6 height 6
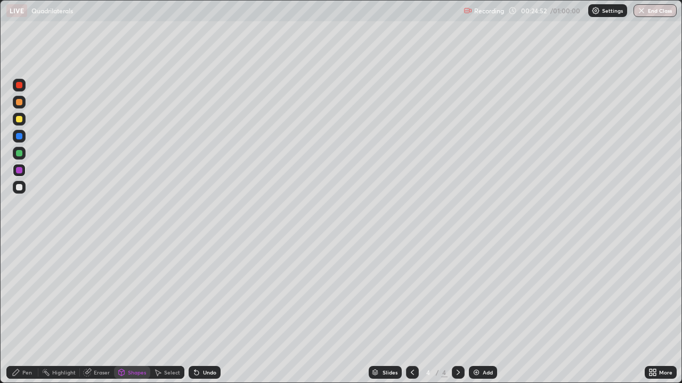
click at [210, 311] on div "Undo" at bounding box center [205, 372] width 32 height 13
click at [210, 311] on div "Undo" at bounding box center [209, 372] width 13 height 5
click at [208, 311] on div "Undo" at bounding box center [209, 372] width 13 height 5
click at [24, 311] on div "Pen" at bounding box center [27, 372] width 10 height 5
click at [205, 311] on div "Undo" at bounding box center [205, 372] width 32 height 13
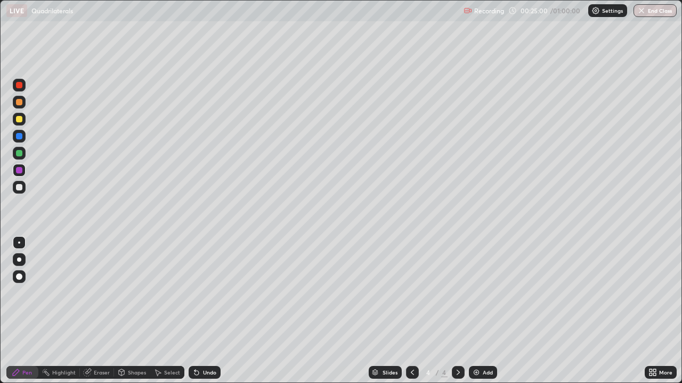
click at [207, 311] on div "Undo" at bounding box center [209, 372] width 13 height 5
click at [164, 311] on div "Select" at bounding box center [172, 372] width 16 height 5
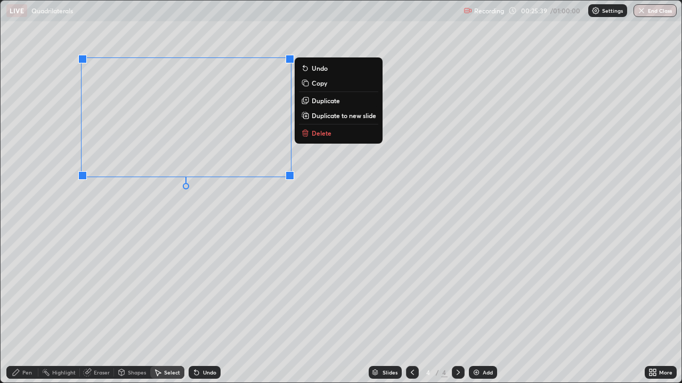
click at [401, 142] on div "0 ° Undo Copy Duplicate Duplicate to new slide Delete" at bounding box center [341, 192] width 681 height 382
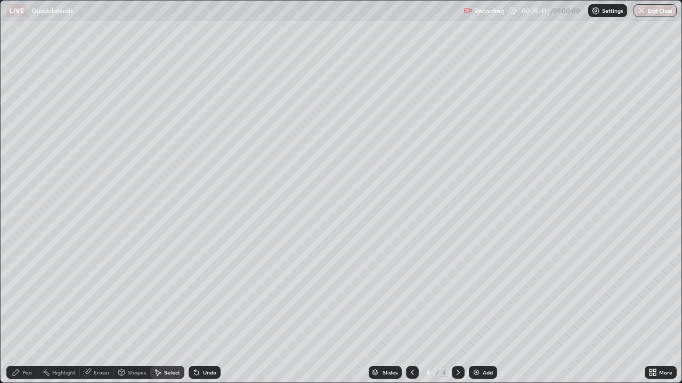
click at [21, 311] on div "Pen" at bounding box center [22, 372] width 32 height 13
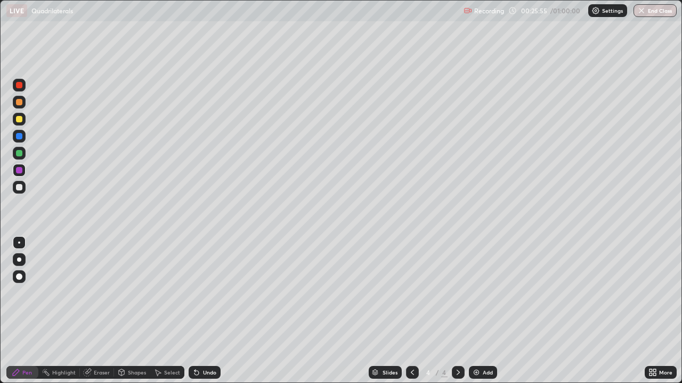
click at [204, 311] on div "Undo" at bounding box center [209, 372] width 13 height 5
click at [206, 311] on div "Undo" at bounding box center [209, 372] width 13 height 5
click at [212, 311] on div "Undo" at bounding box center [209, 372] width 13 height 5
click at [331, 311] on div "Slides 4 / 4 Add" at bounding box center [432, 372] width 424 height 21
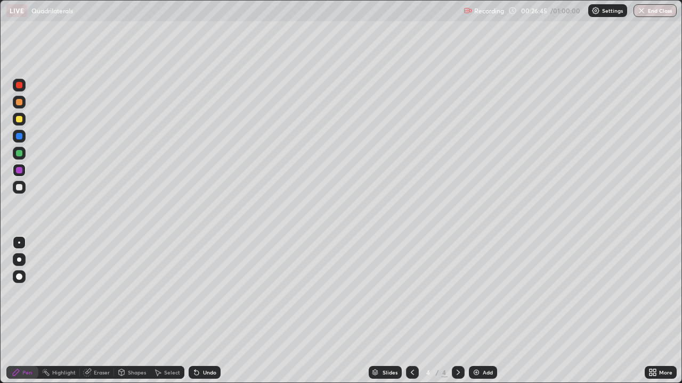
click at [469, 311] on div "Add" at bounding box center [483, 372] width 28 height 13
click at [654, 311] on icon at bounding box center [654, 371] width 3 height 3
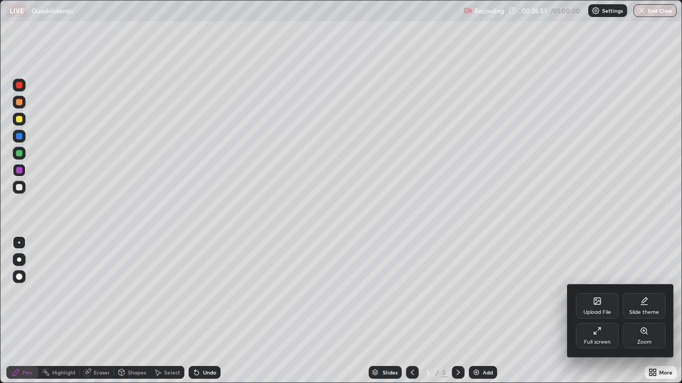
click at [601, 311] on icon at bounding box center [597, 331] width 9 height 9
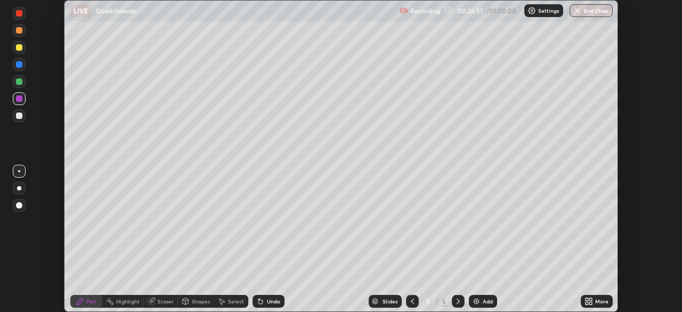
scroll to position [52948, 52578]
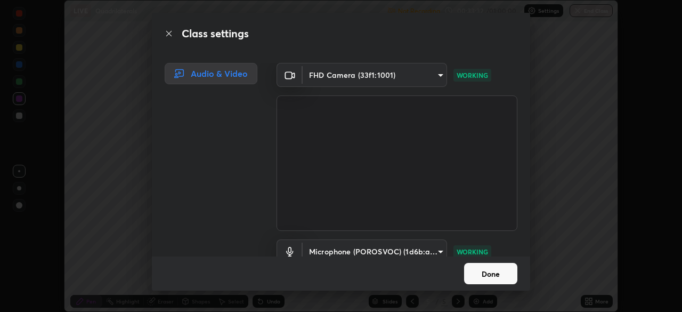
click at [488, 274] on button "Done" at bounding box center [490, 273] width 53 height 21
